Goal: Contribute content: Add original content to the website for others to see

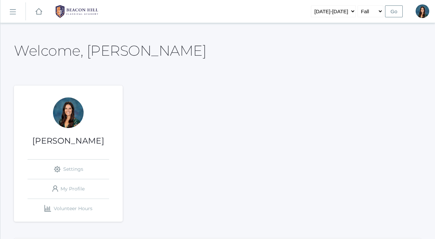
click at [14, 10] on rect at bounding box center [12, 11] width 11 height 11
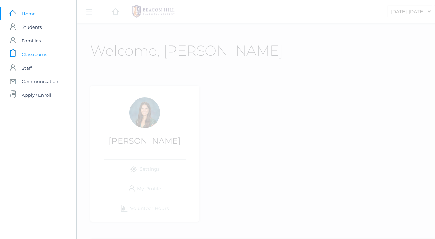
click at [40, 52] on span "Classrooms" at bounding box center [34, 55] width 25 height 14
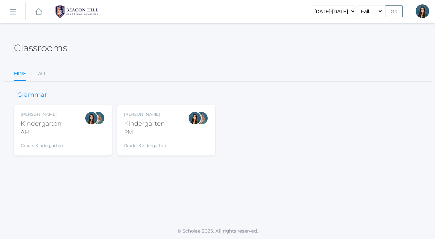
click at [58, 133] on div "AM" at bounding box center [42, 133] width 42 height 8
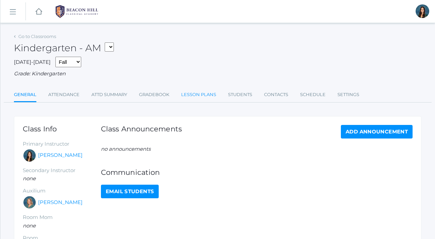
click at [205, 94] on link "Lesson Plans" at bounding box center [198, 95] width 35 height 14
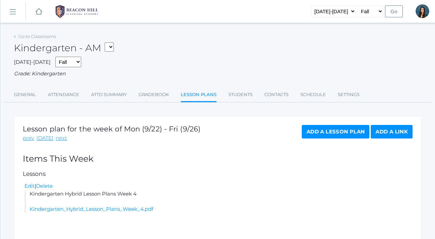
scroll to position [38, 0]
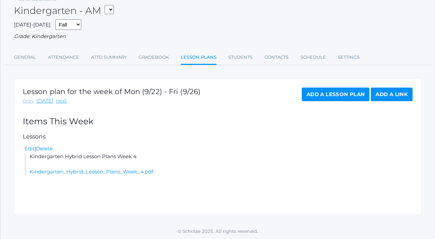
click at [28, 102] on link "prev" at bounding box center [28, 101] width 11 height 8
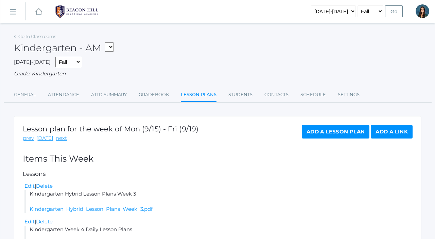
scroll to position [48, 0]
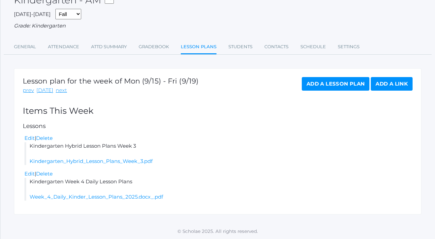
drag, startPoint x: 137, startPoint y: 181, endPoint x: 28, endPoint y: 181, distance: 109.1
click at [28, 181] on li "Kindergarten Week 4 Daily Lesson Plans Week_4_Daily_Kinder_Lesson_Plans_2025.do…" at bounding box center [218, 189] width 388 height 23
copy li "Kindergarten Week 4 Daily Lesson Plans"
click at [59, 89] on link "next" at bounding box center [61, 91] width 11 height 8
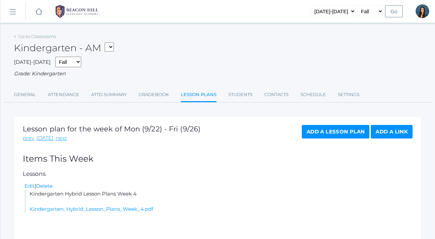
click at [313, 132] on link "Add a Lesson Plan" at bounding box center [336, 132] width 68 height 14
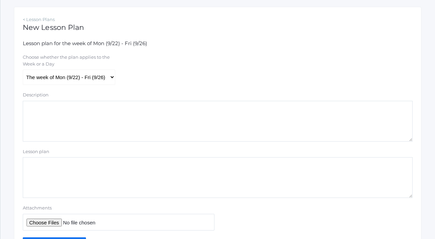
scroll to position [148, 0]
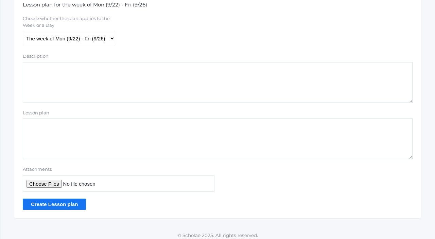
click at [67, 156] on textarea "Lesson plan" at bounding box center [218, 139] width 390 height 41
paste textarea "Kindergarten Week 4 Daily Lesson Plans"
click at [74, 127] on textarea "Kindergarten Week 4 Daily Lesson Plans" at bounding box center [218, 139] width 390 height 41
type textarea "Kindergarten Week 5 Daily Lesson Plans"
click at [55, 185] on input "Attachments" at bounding box center [119, 183] width 192 height 17
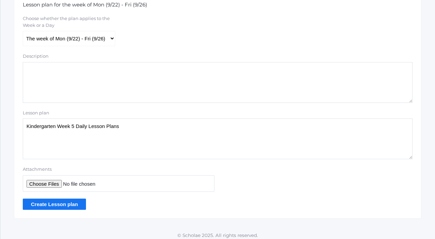
type input "C:\fakepath\Week 5 Daily Kinder Lesson Plans 2025.docx.pdf"
click at [77, 204] on input "Create Lesson plan" at bounding box center [54, 204] width 63 height 11
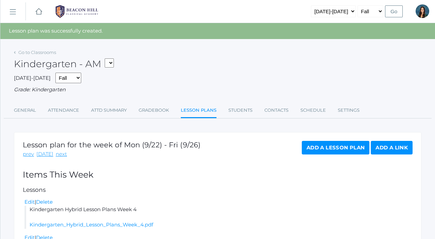
click at [110, 61] on select "*KIND - Kindergarten AM *KIND - Kindergarten PM" at bounding box center [109, 62] width 9 height 9
select select "2131"
click at [107, 58] on select "*KIND - Kindergarten AM *KIND - Kindergarten PM" at bounding box center [109, 62] width 9 height 9
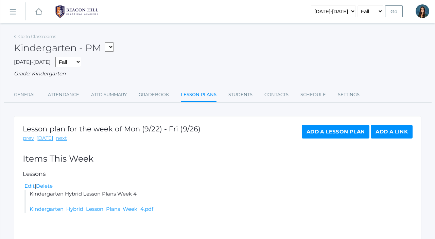
scroll to position [38, 0]
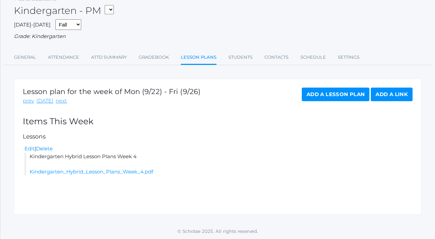
click at [313, 95] on link "Add a Lesson Plan" at bounding box center [336, 95] width 68 height 14
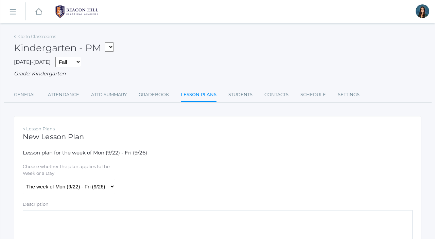
scroll to position [153, 0]
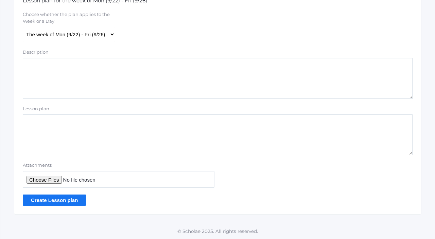
click at [67, 144] on textarea "Lesson plan" at bounding box center [218, 135] width 390 height 41
paste textarea "Kindergarten Week 4 Daily Lesson Plans"
click at [75, 123] on textarea "Kindergarten Week 4 Daily Lesson Plans" at bounding box center [218, 135] width 390 height 41
type textarea "Kindergarten Week 5 Daily Lesson Plans"
click at [47, 183] on input "Attachments" at bounding box center [119, 179] width 192 height 17
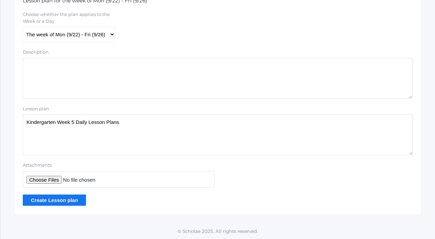
type input "C:\fakepath\Week 5 Daily Kinder Lesson Plans 2025.docx.pdf"
click at [57, 201] on input "Create Lesson plan" at bounding box center [54, 200] width 63 height 11
